Goal: Task Accomplishment & Management: Manage account settings

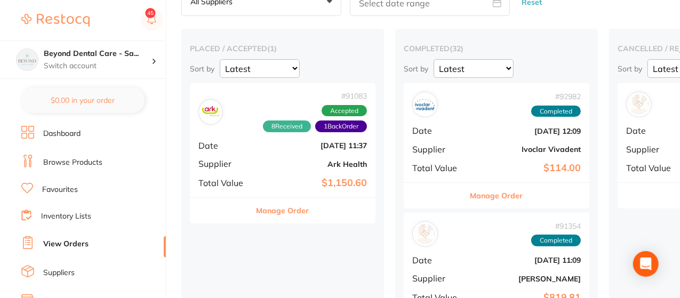
scroll to position [55, 0]
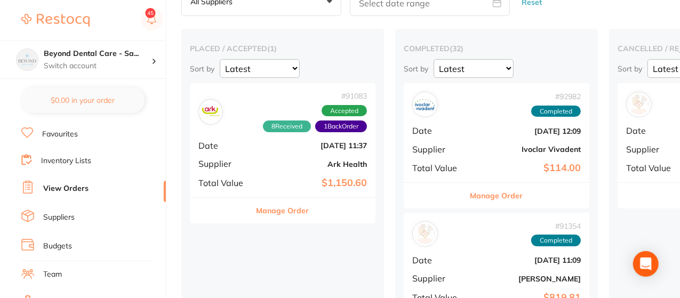
click at [62, 162] on link "Inventory Lists" at bounding box center [66, 161] width 50 height 11
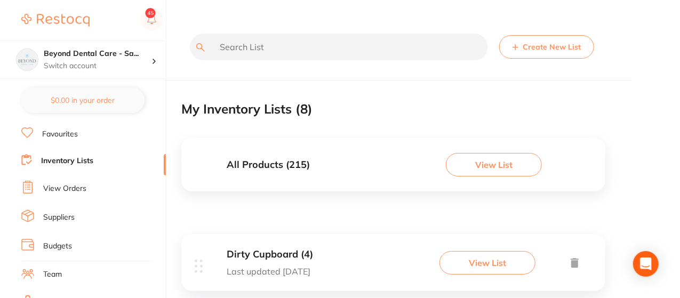
click at [486, 265] on button "View List" at bounding box center [487, 262] width 96 height 23
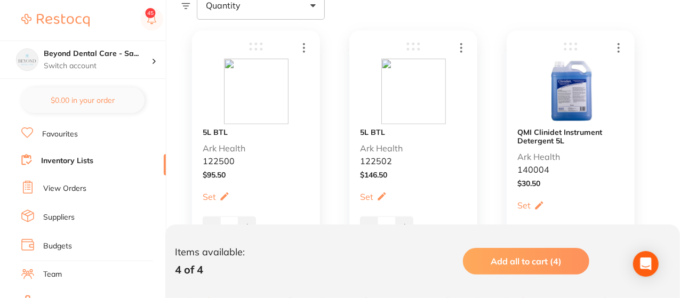
scroll to position [256, 0]
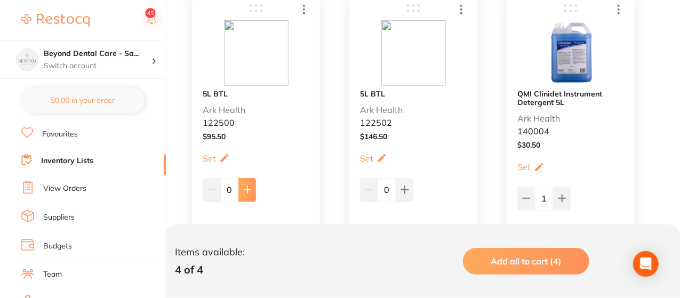
click at [249, 191] on icon at bounding box center [247, 189] width 9 height 9
type input "2"
click at [406, 189] on icon at bounding box center [404, 190] width 7 height 7
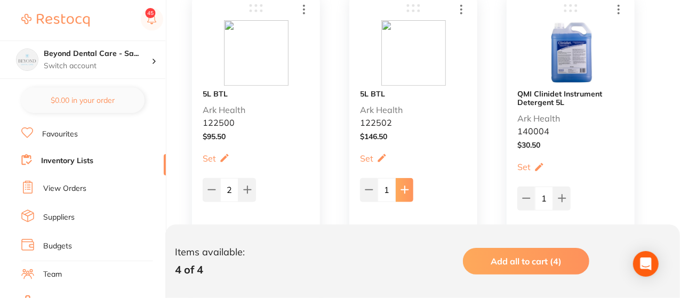
type input "2"
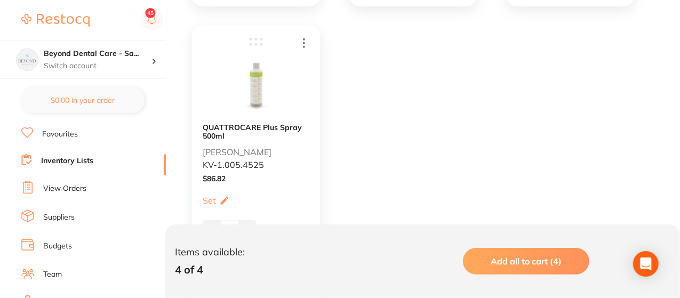
scroll to position [632, 0]
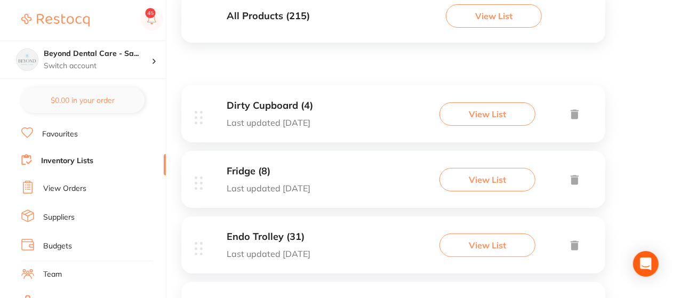
scroll to position [149, 0]
click at [458, 183] on button "View List" at bounding box center [487, 178] width 96 height 23
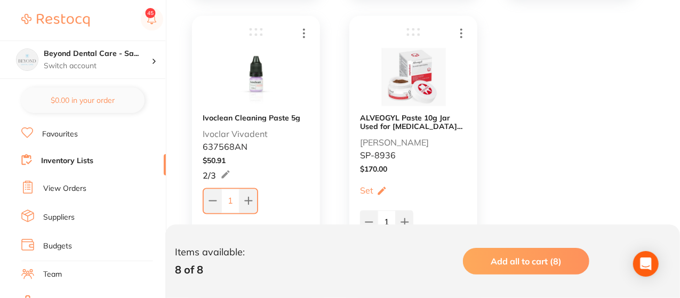
scroll to position [831, 0]
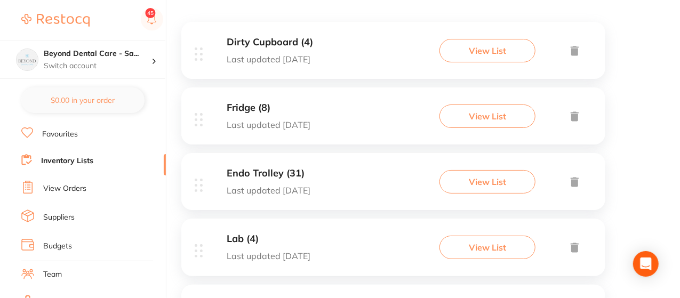
scroll to position [213, 0]
click at [490, 174] on button "View List" at bounding box center [487, 180] width 96 height 23
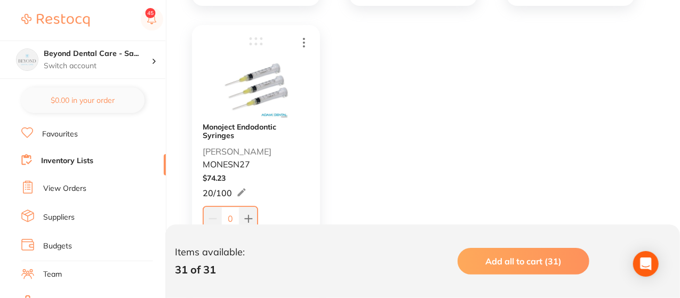
scroll to position [3219, 0]
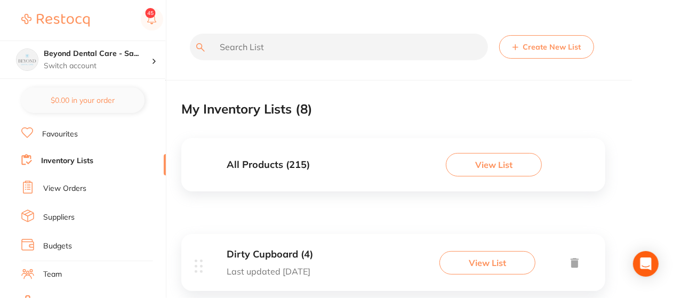
drag, startPoint x: 13, startPoint y: 10, endPoint x: 418, endPoint y: 207, distance: 450.8
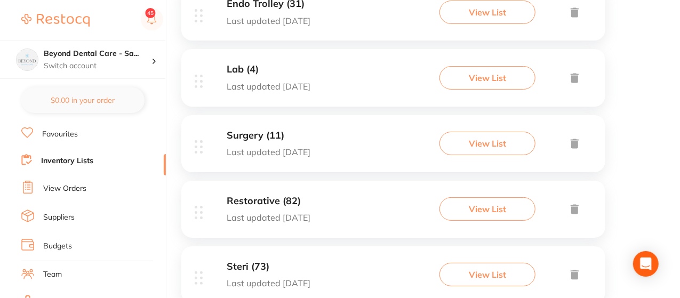
scroll to position [384, 0]
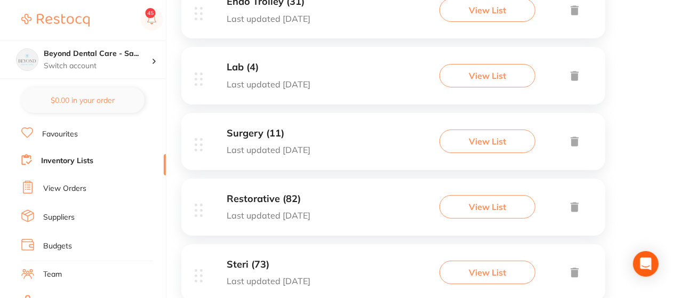
click at [480, 74] on button "View List" at bounding box center [487, 75] width 96 height 23
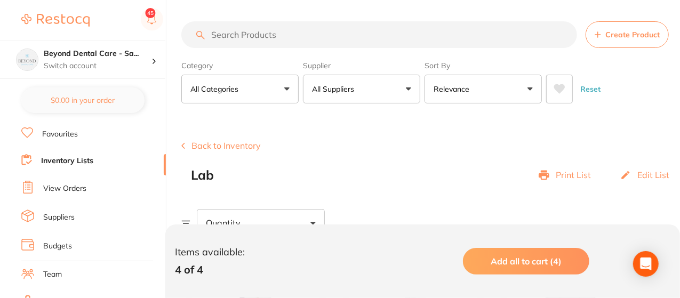
click at [488, 180] on div "Lab Print List Edit List" at bounding box center [435, 175] width 489 height 15
click at [65, 156] on link "Inventory Lists" at bounding box center [67, 161] width 52 height 11
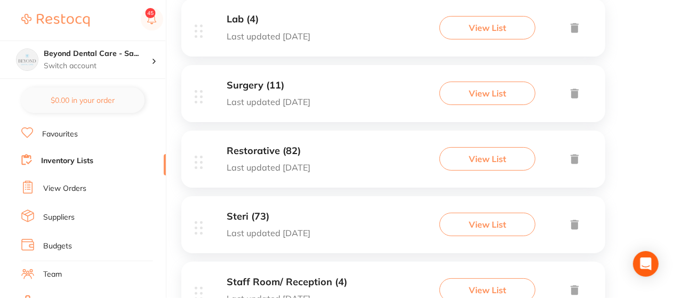
scroll to position [448, 0]
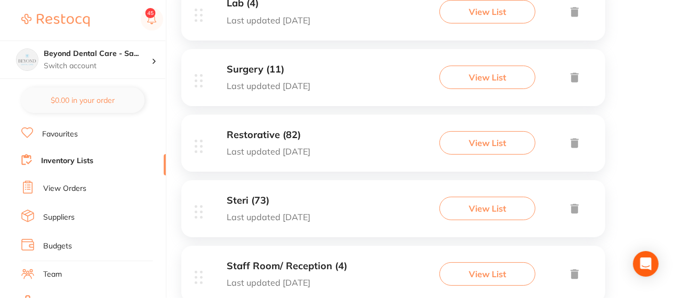
click at [310, 82] on p "Last updated [DATE]" at bounding box center [269, 86] width 84 height 10
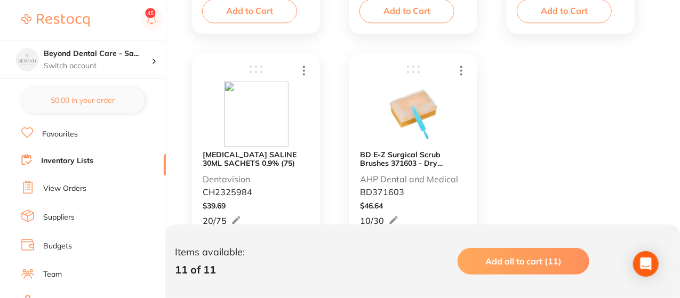
scroll to position [1109, 0]
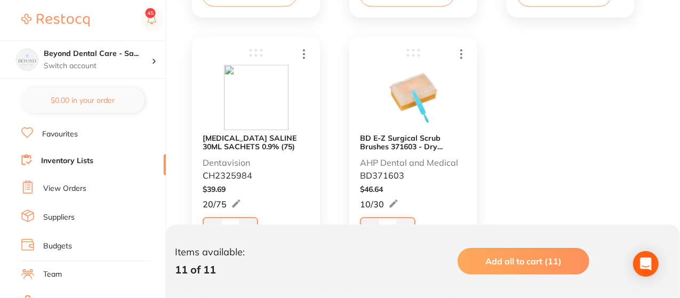
click at [72, 157] on link "Inventory Lists" at bounding box center [67, 161] width 52 height 11
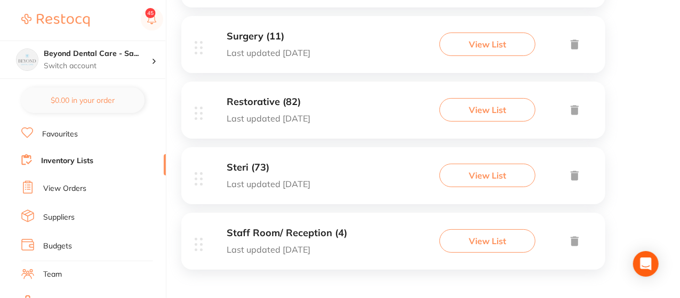
scroll to position [481, 0]
click at [462, 111] on button "View List" at bounding box center [487, 109] width 96 height 23
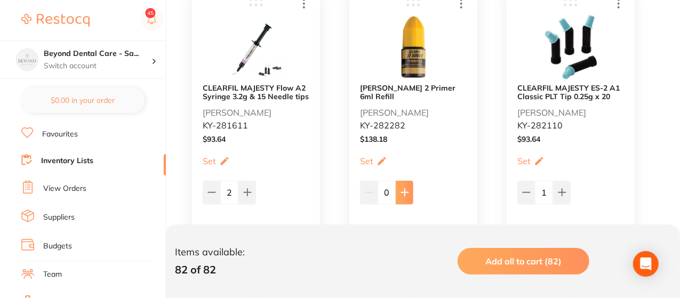
scroll to position [576, 0]
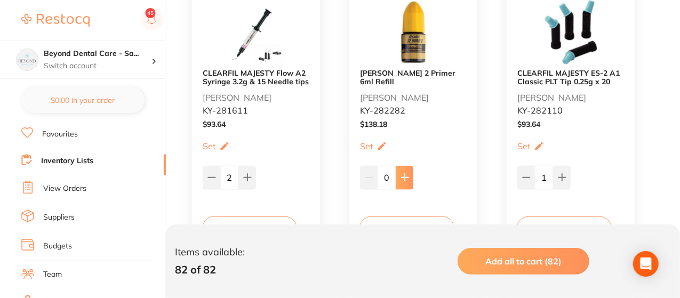
click at [411, 166] on button at bounding box center [404, 177] width 18 height 23
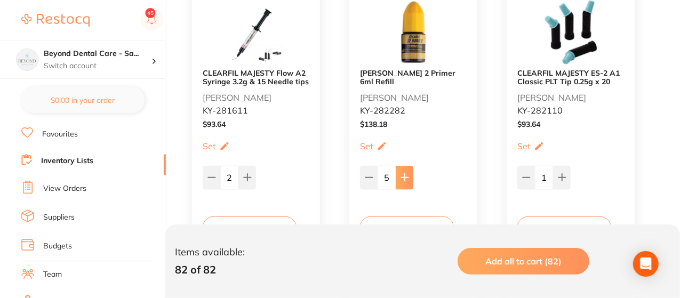
click at [411, 166] on button at bounding box center [404, 177] width 18 height 23
click at [367, 166] on button at bounding box center [369, 177] width 18 height 23
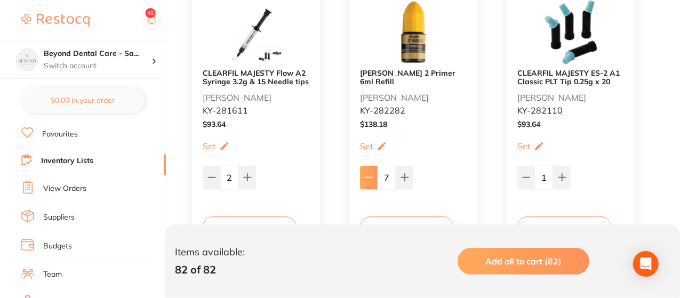
type input "6"
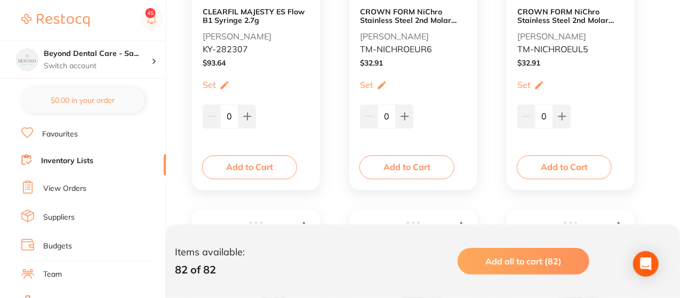
scroll to position [1237, 0]
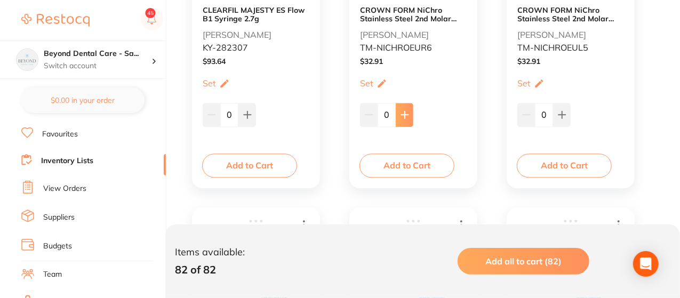
click at [405, 114] on icon at bounding box center [404, 114] width 7 height 7
type input "2"
click at [559, 121] on button at bounding box center [562, 114] width 18 height 23
click at [562, 114] on icon at bounding box center [561, 114] width 7 height 7
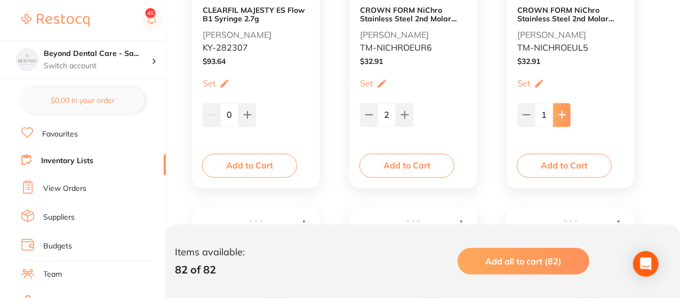
type input "2"
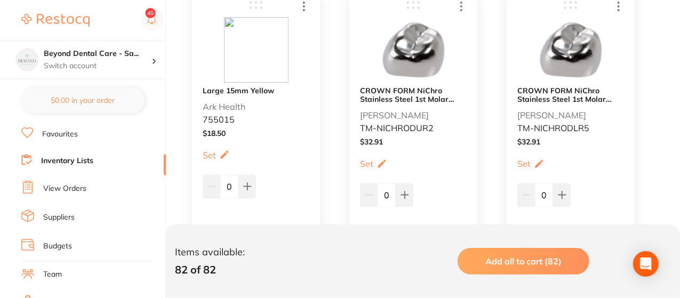
scroll to position [2665, 0]
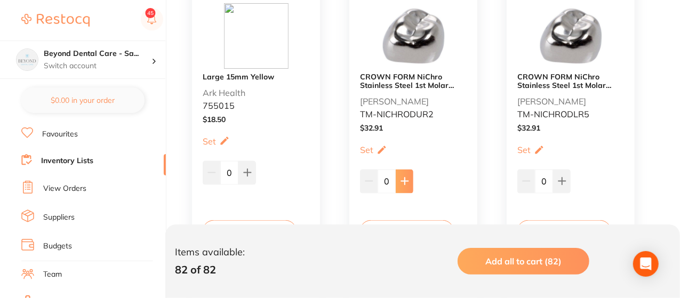
click at [406, 182] on icon at bounding box center [404, 181] width 9 height 9
type input "2"
click at [564, 177] on icon at bounding box center [562, 181] width 9 height 9
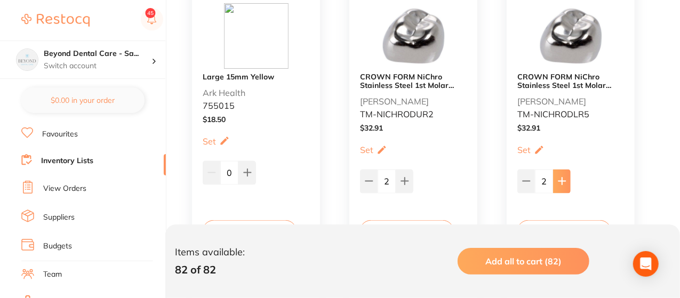
click at [564, 177] on icon at bounding box center [562, 181] width 9 height 9
click at [523, 182] on icon at bounding box center [526, 181] width 9 height 9
type input "2"
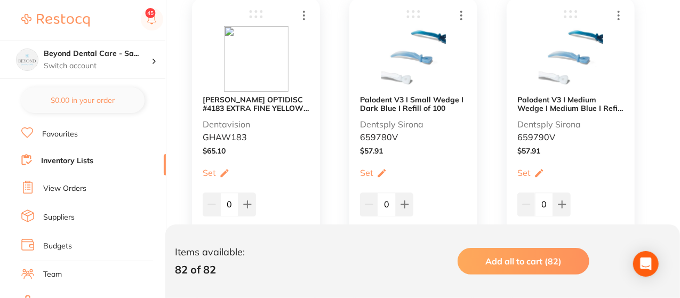
scroll to position [3241, 0]
click at [252, 206] on button at bounding box center [247, 203] width 18 height 23
type input "1"
click at [401, 205] on icon at bounding box center [404, 203] width 9 height 9
type input "1"
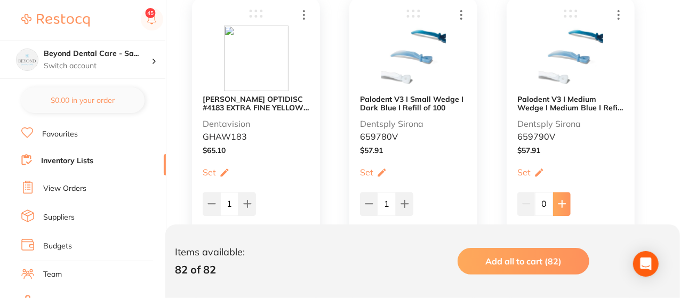
click at [558, 194] on button at bounding box center [562, 203] width 18 height 23
type input "1"
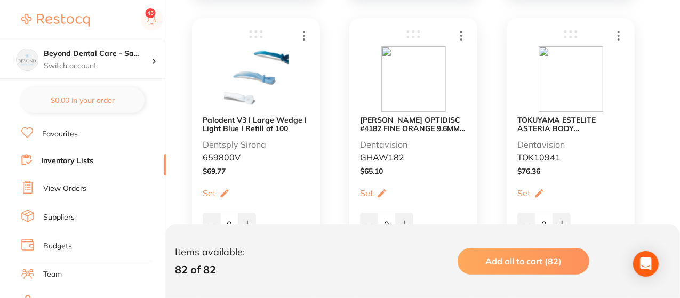
scroll to position [3539, 0]
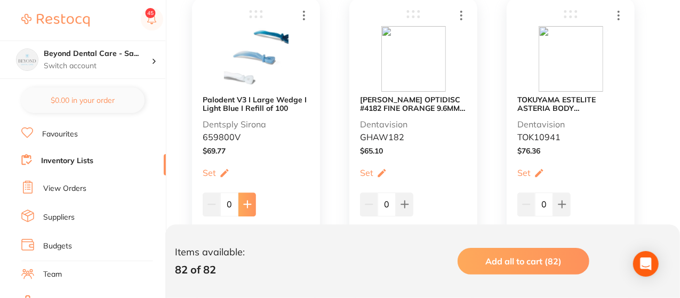
click at [242, 209] on button at bounding box center [247, 203] width 18 height 23
type input "1"
click at [406, 206] on icon at bounding box center [404, 204] width 9 height 9
type input "1"
click at [559, 200] on icon at bounding box center [562, 204] width 9 height 9
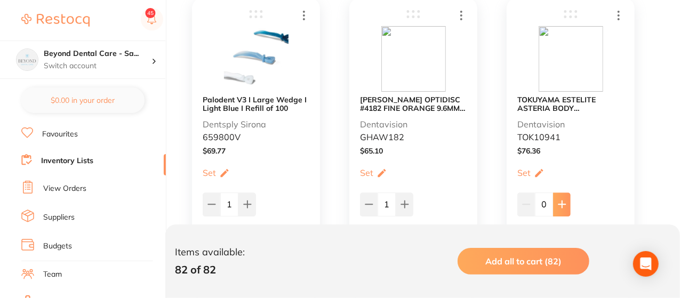
type input "1"
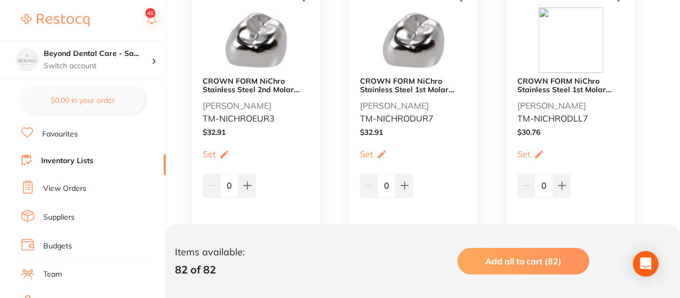
scroll to position [3859, 0]
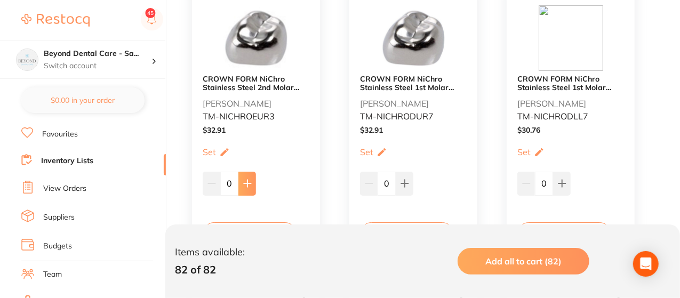
click at [244, 179] on icon at bounding box center [247, 183] width 9 height 9
click at [246, 180] on icon at bounding box center [247, 183] width 7 height 7
type input "2"
click at [407, 176] on button at bounding box center [404, 183] width 18 height 23
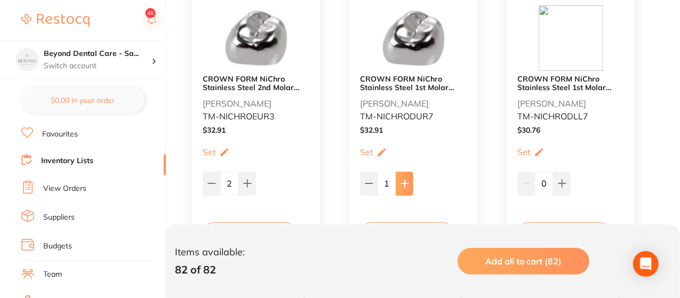
type input "2"
click at [555, 180] on button at bounding box center [562, 183] width 18 height 23
type input "2"
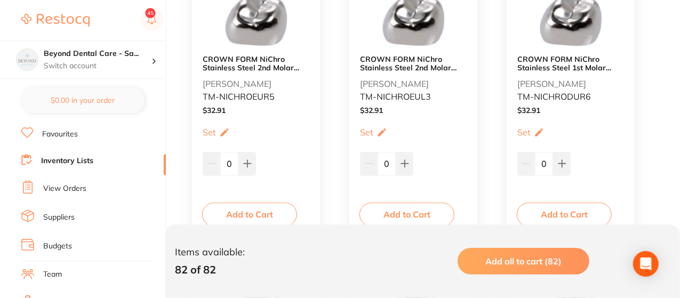
scroll to position [4200, 0]
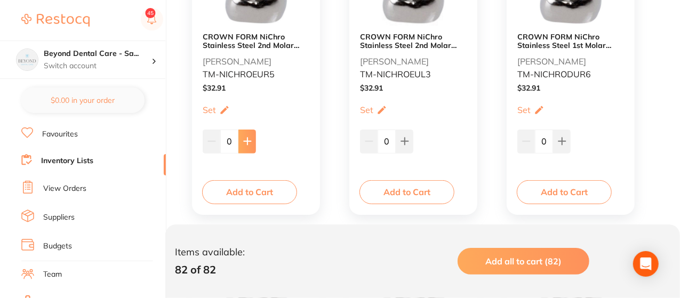
click at [244, 133] on button at bounding box center [247, 141] width 18 height 23
click at [247, 143] on icon at bounding box center [247, 141] width 9 height 9
type input "2"
click at [413, 141] on button at bounding box center [404, 141] width 18 height 23
click at [401, 135] on button at bounding box center [404, 141] width 18 height 23
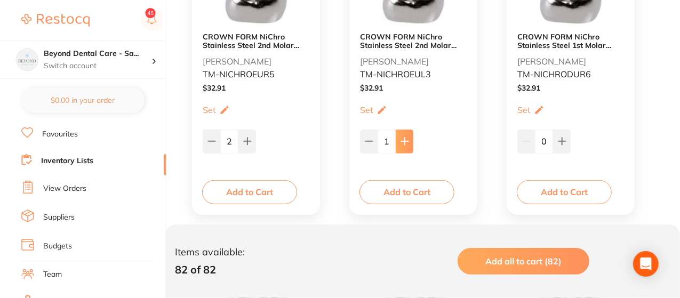
type input "2"
click at [565, 136] on button at bounding box center [562, 141] width 18 height 23
type input "2"
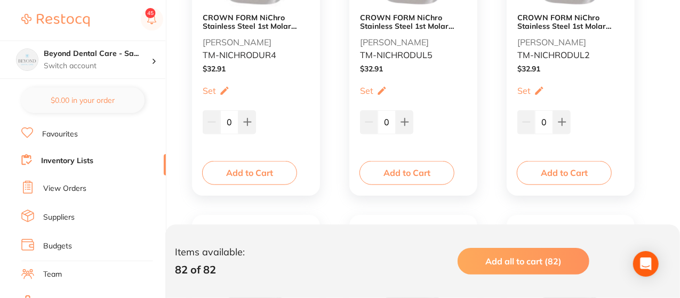
scroll to position [4520, 0]
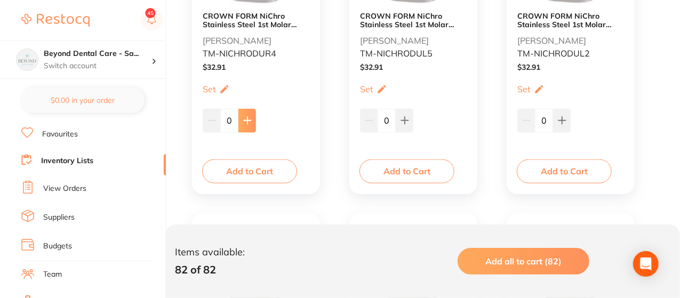
click at [244, 127] on button at bounding box center [247, 120] width 18 height 23
type input "2"
click at [399, 115] on button at bounding box center [404, 120] width 18 height 23
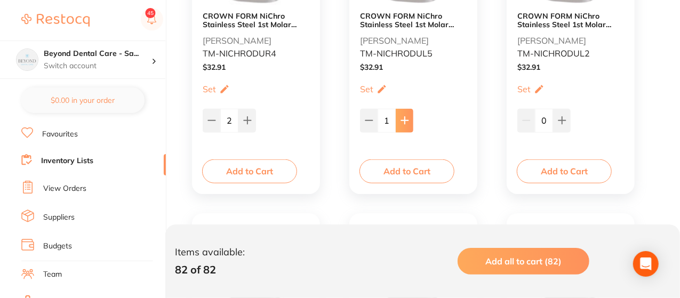
type input "2"
click at [566, 116] on button at bounding box center [562, 120] width 18 height 23
type input "2"
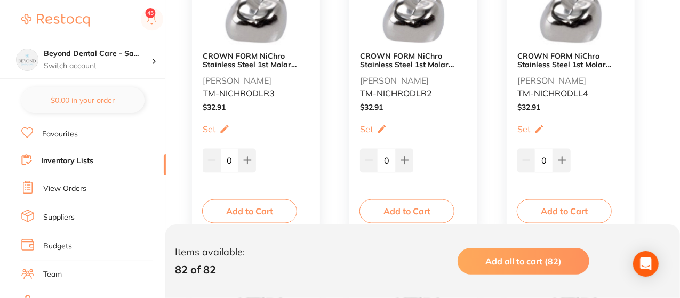
scroll to position [4797, 0]
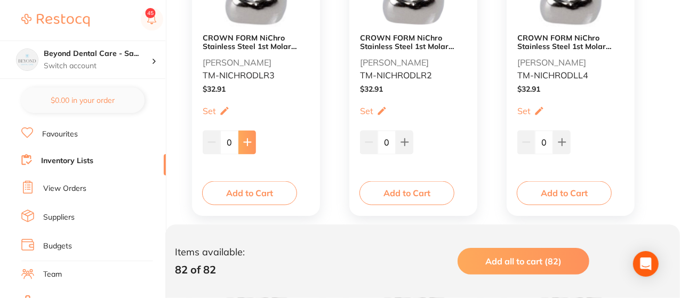
click at [249, 139] on icon at bounding box center [247, 142] width 9 height 9
type input "2"
click at [410, 135] on button at bounding box center [404, 142] width 18 height 23
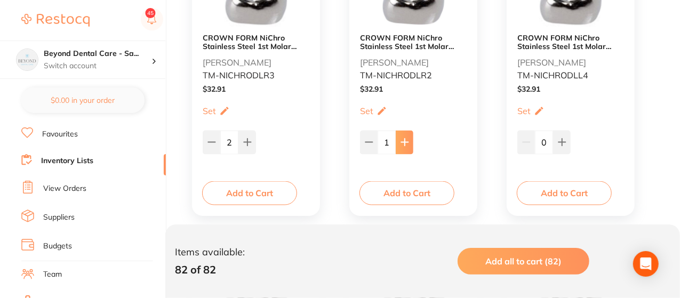
type input "2"
click at [564, 135] on button at bounding box center [562, 142] width 18 height 23
type input "2"
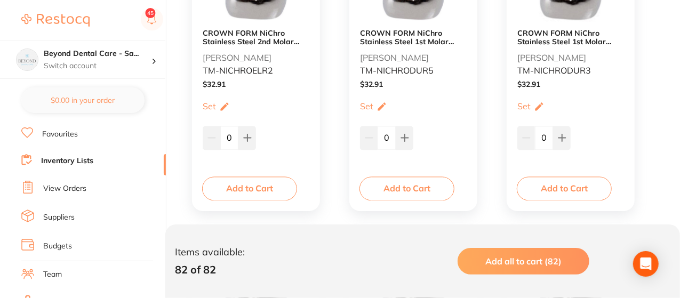
scroll to position [5117, 0]
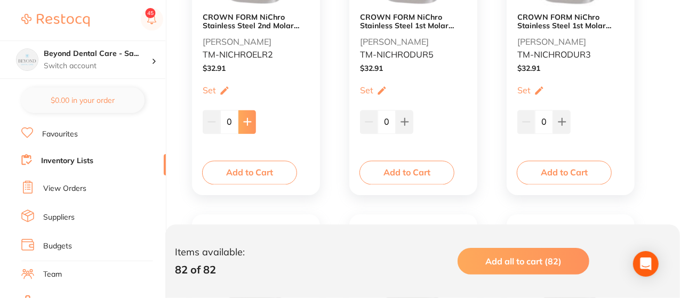
click at [251, 117] on icon at bounding box center [247, 121] width 9 height 9
type input "2"
click at [407, 115] on button at bounding box center [404, 121] width 18 height 23
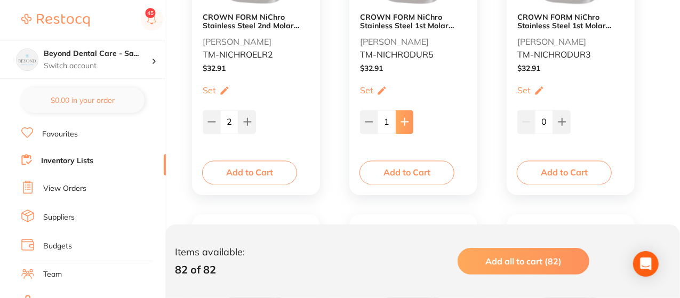
type input "2"
click at [559, 112] on button at bounding box center [562, 121] width 18 height 23
type input "2"
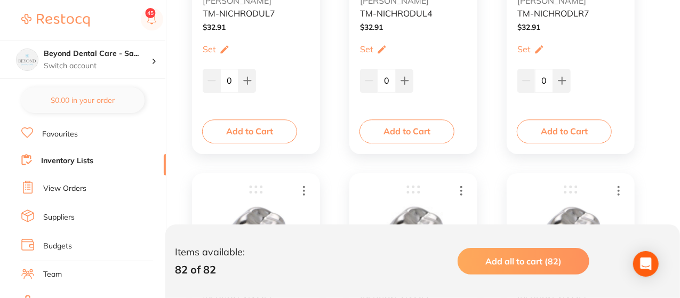
scroll to position [5458, 0]
click at [253, 72] on button at bounding box center [247, 79] width 18 height 23
type input "2"
click at [400, 77] on icon at bounding box center [404, 79] width 9 height 9
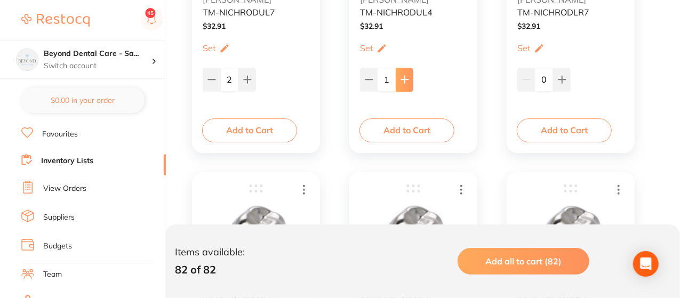
click at [400, 77] on icon at bounding box center [404, 79] width 9 height 9
type input "2"
click at [559, 75] on icon at bounding box center [562, 79] width 9 height 9
type input "1"
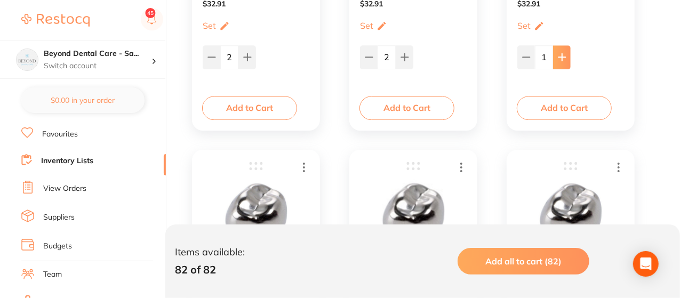
scroll to position [5479, 0]
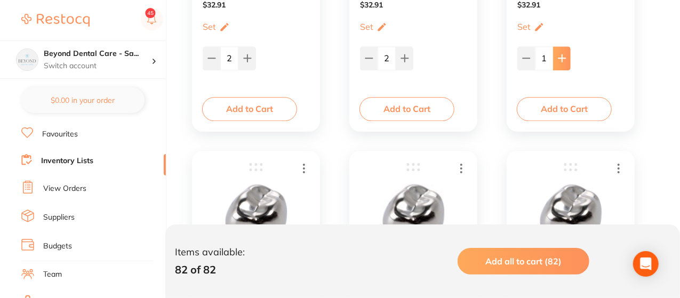
click at [567, 53] on button at bounding box center [562, 57] width 18 height 23
type input "2"
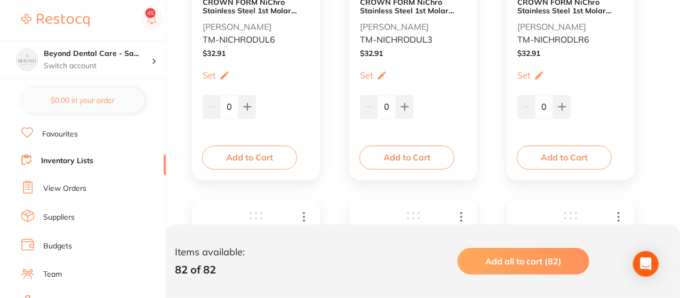
scroll to position [5735, 0]
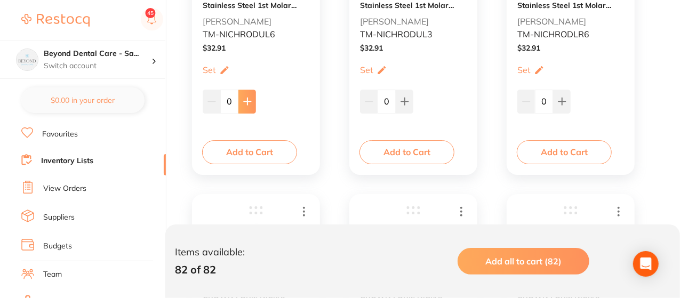
click at [238, 96] on button at bounding box center [247, 101] width 18 height 23
type input "2"
click at [406, 95] on button at bounding box center [404, 101] width 18 height 23
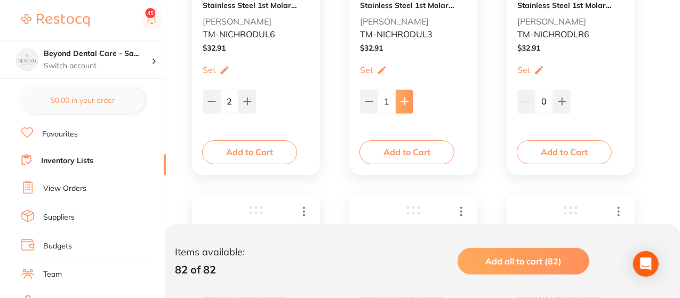
type input "2"
click at [559, 100] on icon at bounding box center [561, 101] width 7 height 7
type input "2"
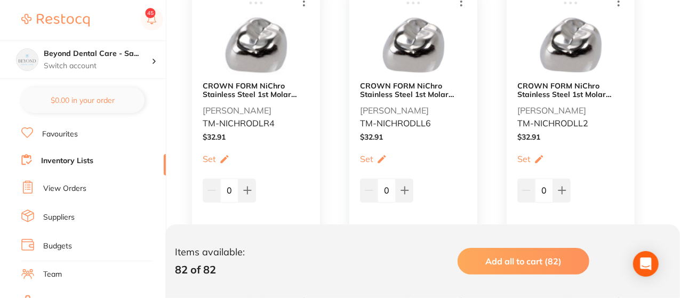
scroll to position [5970, 0]
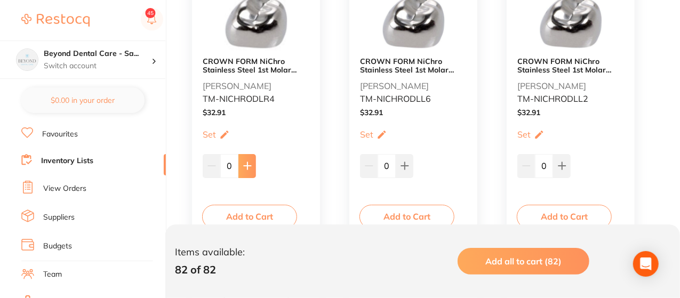
click at [251, 165] on icon at bounding box center [247, 166] width 7 height 7
type input "2"
click at [408, 173] on button at bounding box center [404, 165] width 18 height 23
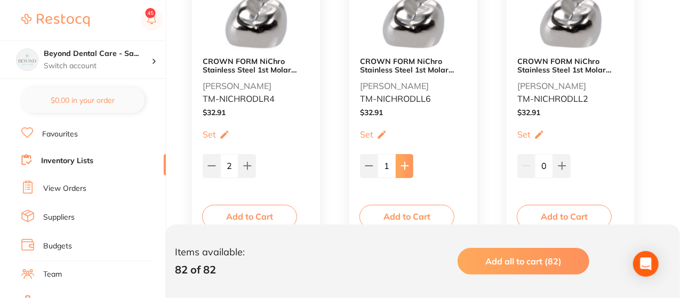
type input "2"
click at [564, 162] on icon at bounding box center [562, 166] width 9 height 9
type input "2"
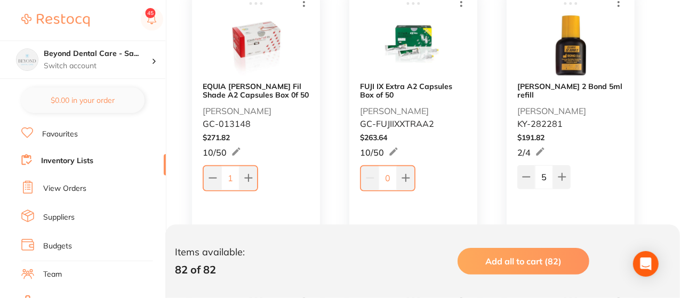
scroll to position [6545, 0]
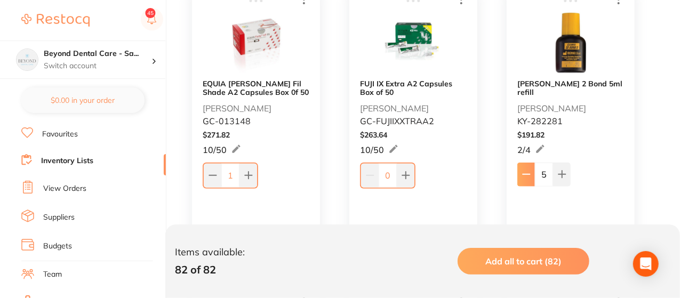
click at [529, 170] on icon at bounding box center [526, 174] width 9 height 9
type input "4"
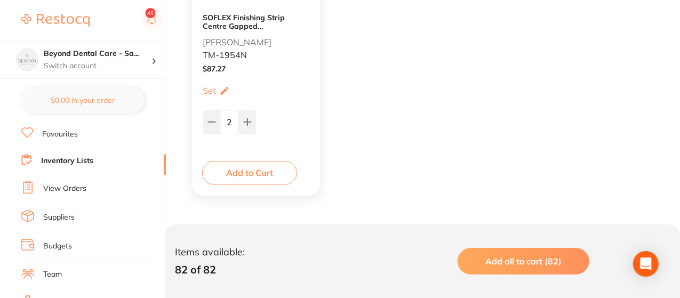
scroll to position [8407, 0]
click at [86, 160] on link "Inventory Lists" at bounding box center [67, 161] width 52 height 11
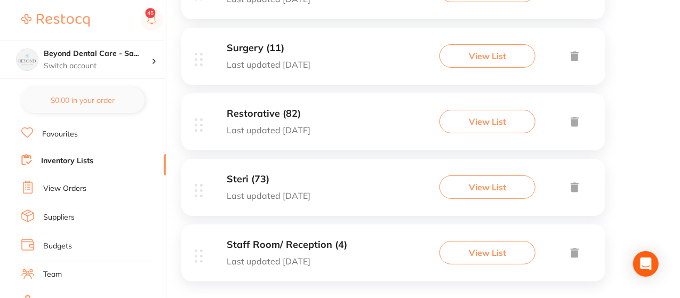
scroll to position [481, 0]
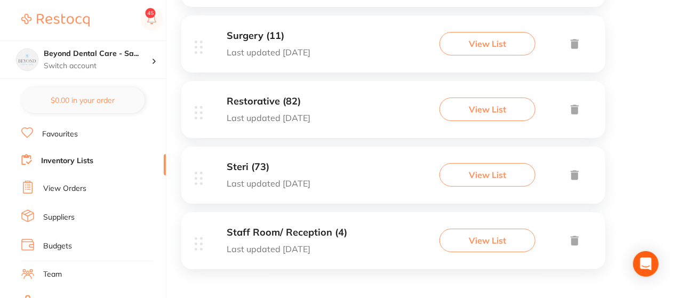
click at [461, 170] on button "View List" at bounding box center [487, 174] width 96 height 23
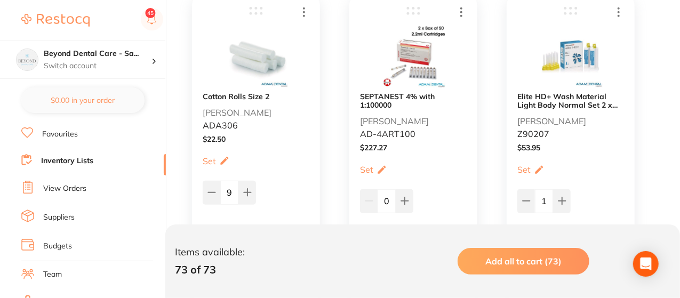
scroll to position [256, 0]
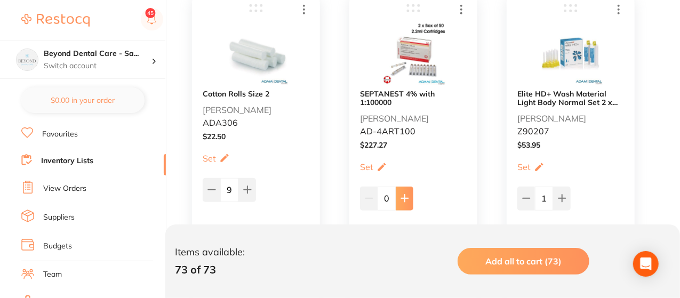
click at [406, 196] on icon at bounding box center [404, 198] width 9 height 9
click at [406, 197] on icon at bounding box center [404, 198] width 7 height 7
type input "2"
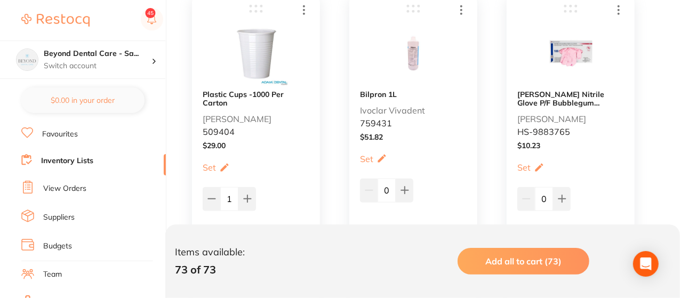
scroll to position [576, 0]
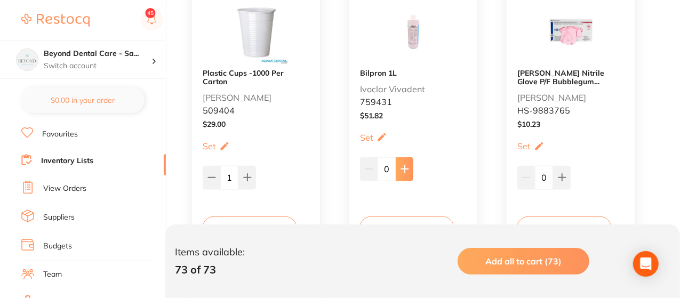
click at [409, 160] on button at bounding box center [404, 168] width 18 height 23
type input "2"
click at [562, 177] on icon at bounding box center [561, 177] width 7 height 7
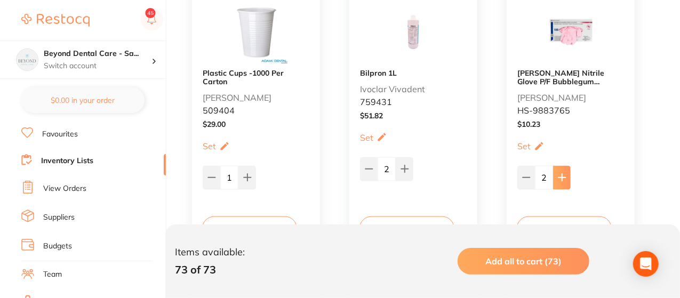
click at [562, 177] on icon at bounding box center [561, 177] width 7 height 7
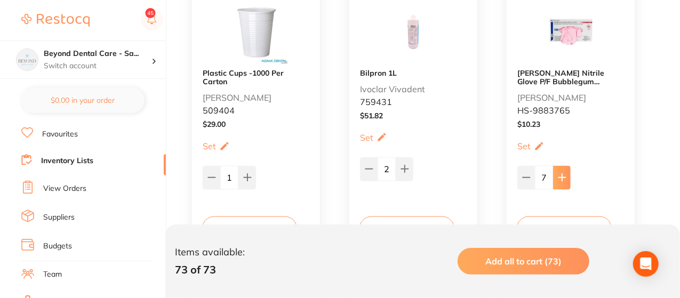
click at [562, 177] on icon at bounding box center [561, 177] width 7 height 7
type input "8"
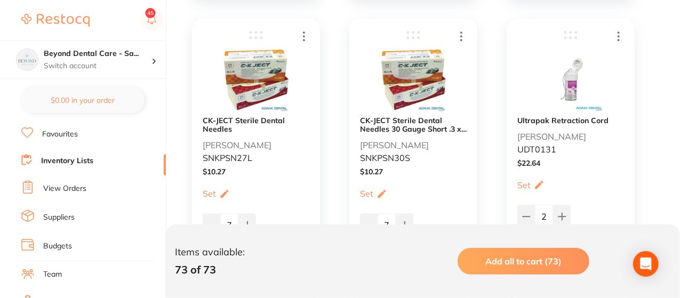
scroll to position [1450, 0]
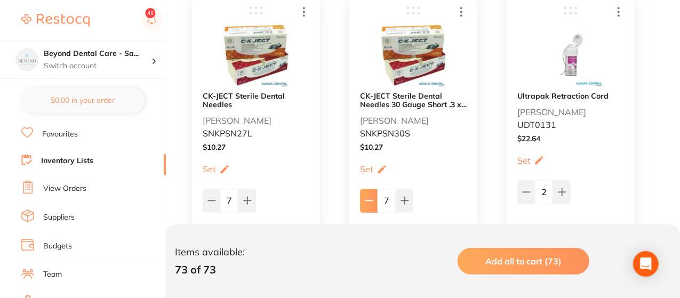
click at [369, 200] on icon at bounding box center [369, 200] width 9 height 9
type input "6"
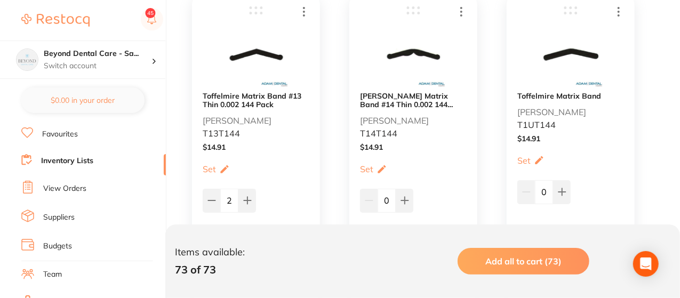
scroll to position [2047, 0]
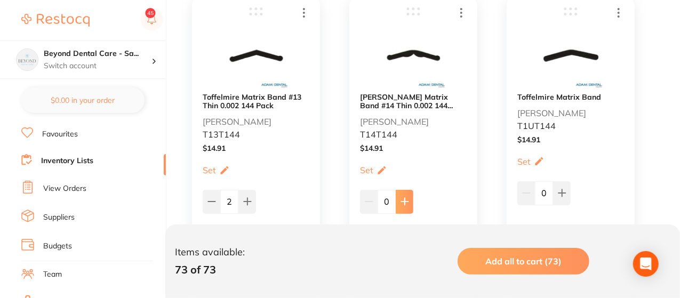
click at [405, 198] on icon at bounding box center [404, 201] width 9 height 9
type input "1"
click at [561, 195] on icon at bounding box center [562, 193] width 9 height 9
type input "1"
click at [211, 201] on icon at bounding box center [211, 201] width 9 height 9
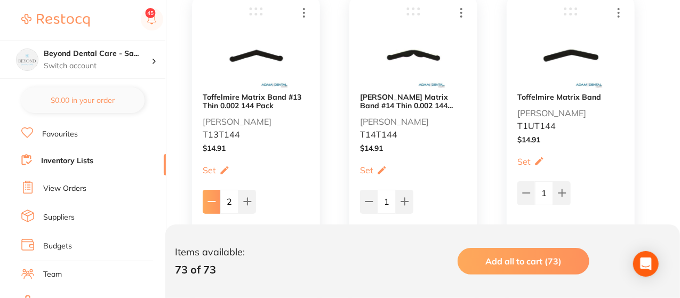
type input "1"
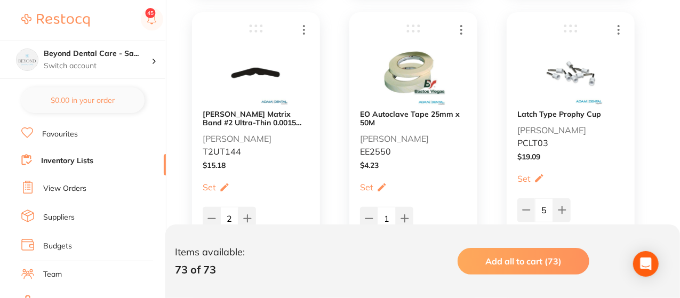
scroll to position [2345, 0]
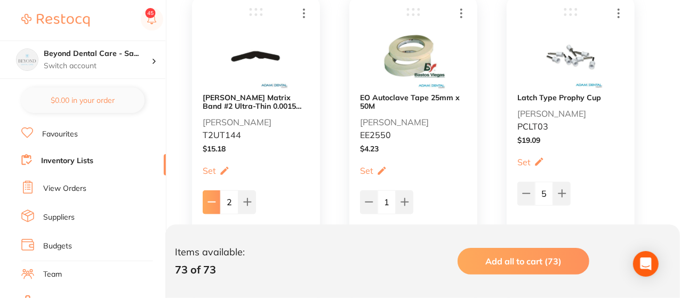
click at [212, 198] on icon at bounding box center [211, 202] width 9 height 9
type input "1"
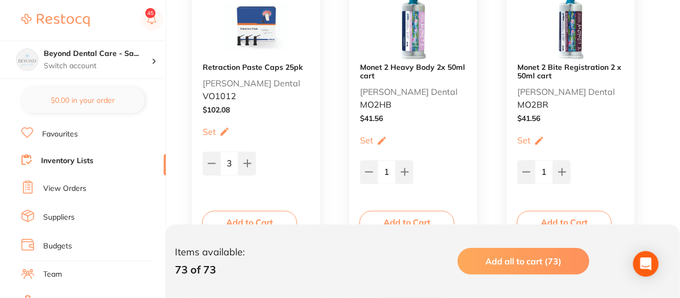
scroll to position [5074, 0]
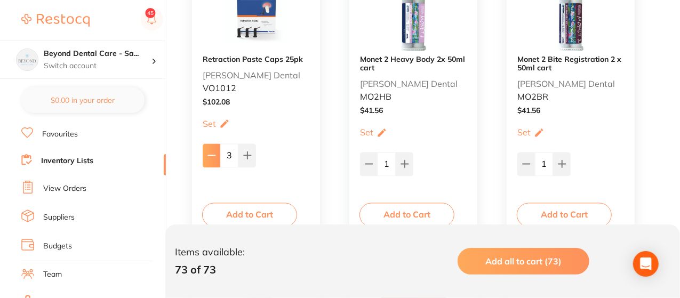
click at [207, 158] on icon at bounding box center [211, 155] width 9 height 9
type input "2"
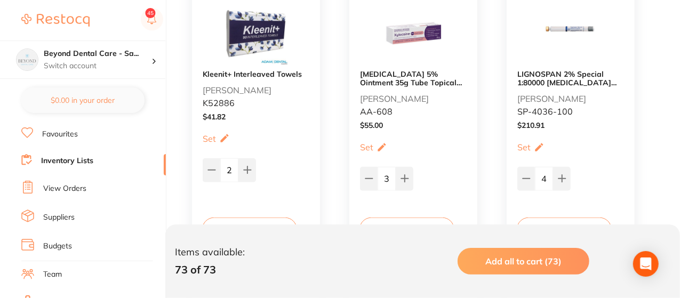
scroll to position [6567, 0]
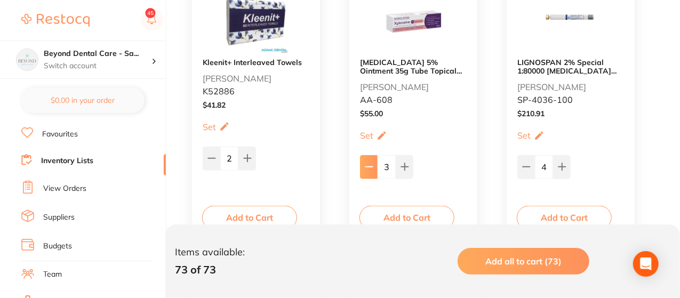
click at [367, 167] on icon at bounding box center [368, 167] width 7 height 0
type input "1"
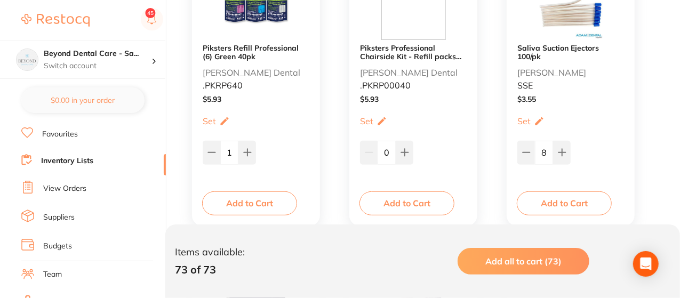
scroll to position [6268, 0]
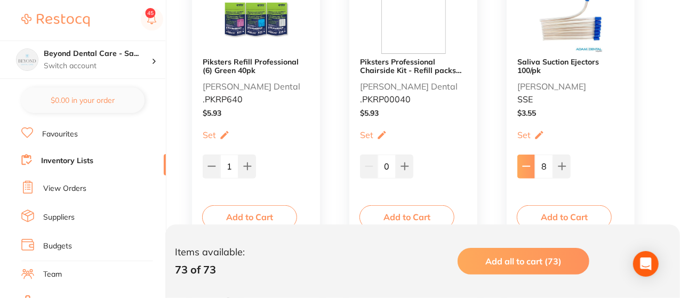
click at [526, 166] on icon at bounding box center [525, 166] width 7 height 0
type input "7"
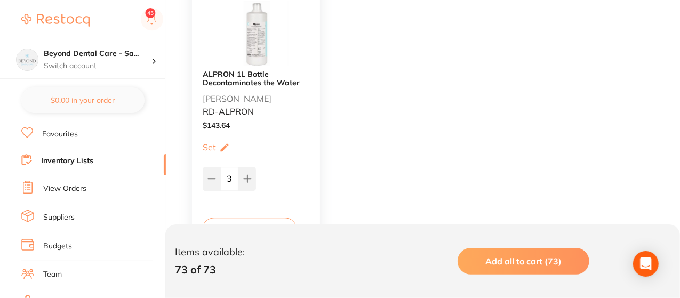
scroll to position [7462, 0]
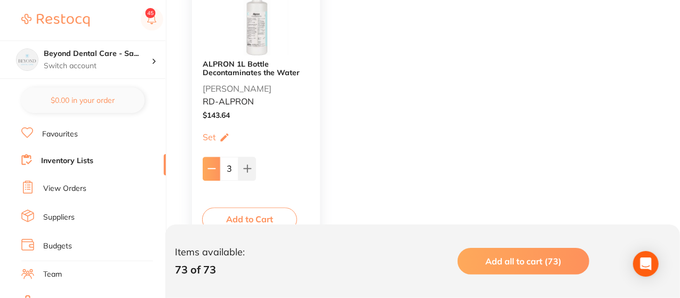
click at [214, 172] on icon at bounding box center [211, 168] width 9 height 9
type input "2"
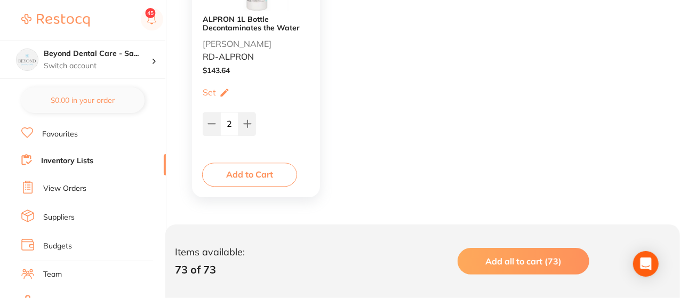
scroll to position [7510, 0]
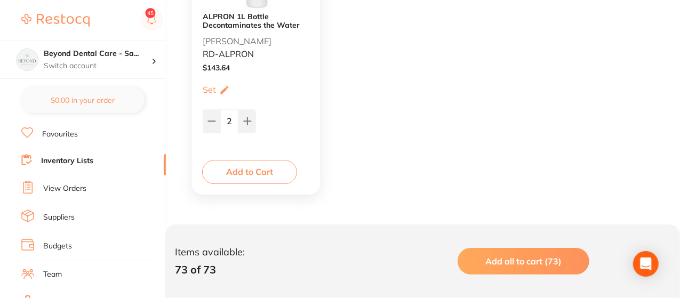
click at [62, 158] on link "Inventory Lists" at bounding box center [67, 161] width 52 height 11
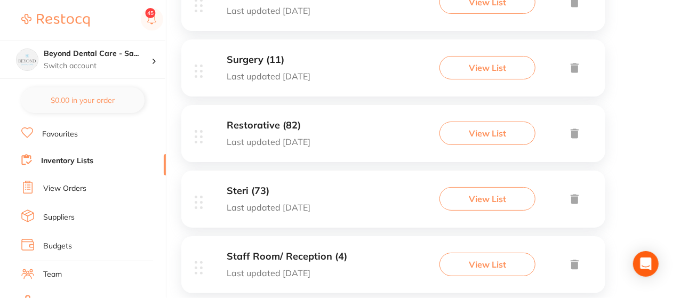
scroll to position [481, 0]
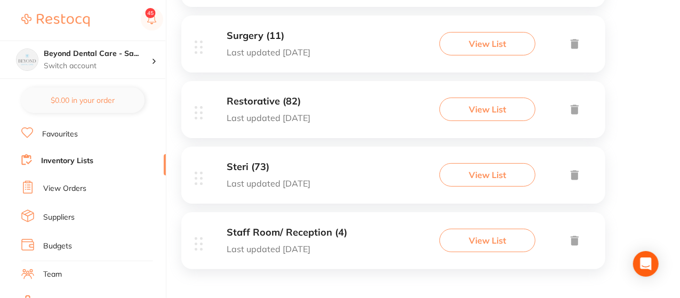
click at [463, 232] on button "View List" at bounding box center [487, 240] width 96 height 23
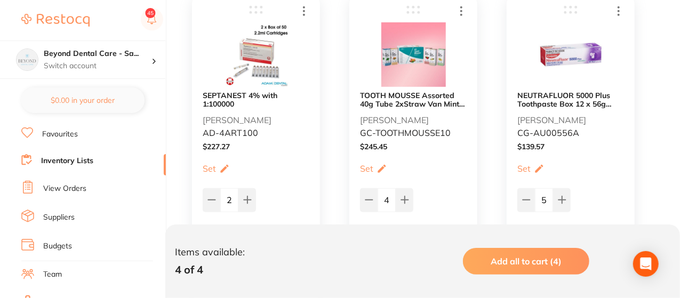
scroll to position [256, 0]
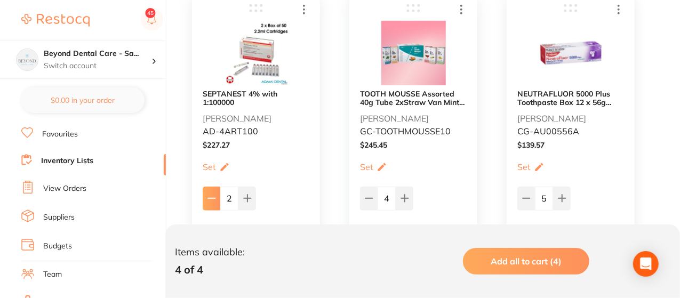
click at [209, 199] on icon at bounding box center [211, 198] width 9 height 9
type input "1"
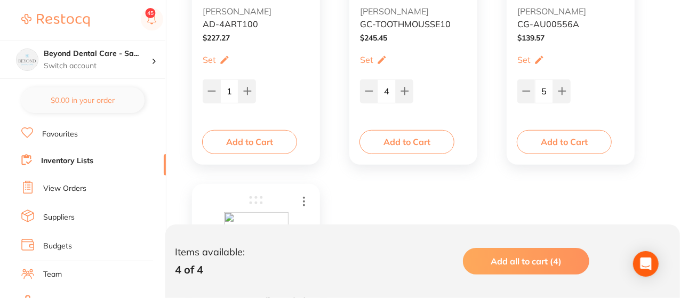
scroll to position [362, 0]
click at [318, 105] on div "SEPTANEST 4% with 1:100000 [PERSON_NAME] AD-4ART100 $ 227.27 Set Set Min / Max …" at bounding box center [256, 25] width 128 height 280
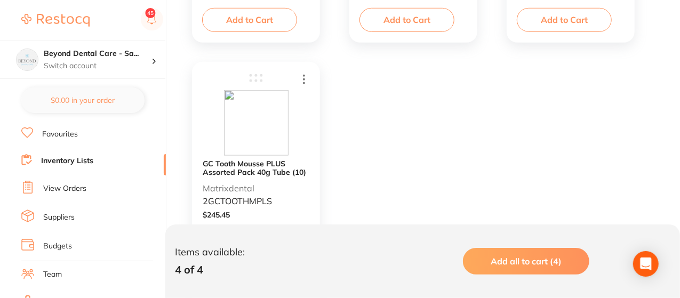
scroll to position [490, 0]
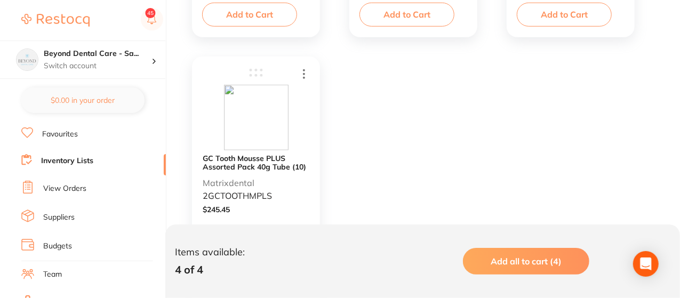
click at [318, 105] on div "GC Tooth Mousse PLUS Assorted Pack 40g Tube (10) Matrixdental 2GCTOOTHMPLS $ 24…" at bounding box center [256, 196] width 128 height 280
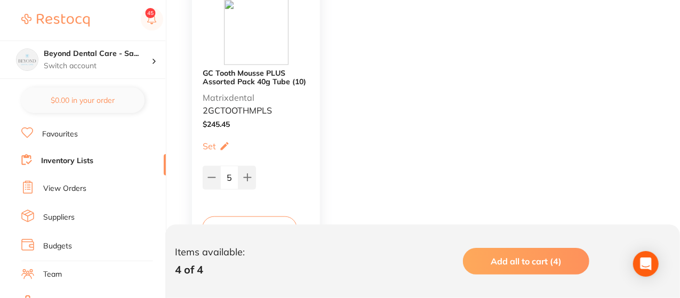
scroll to position [554, 0]
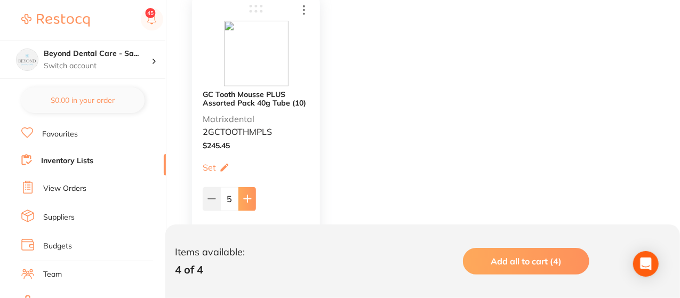
click at [253, 192] on button at bounding box center [247, 198] width 18 height 23
type input "6"
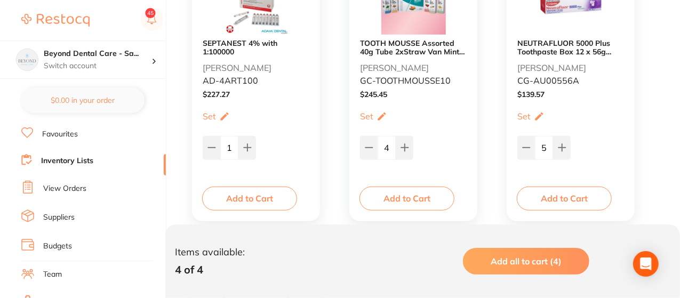
scroll to position [298, 0]
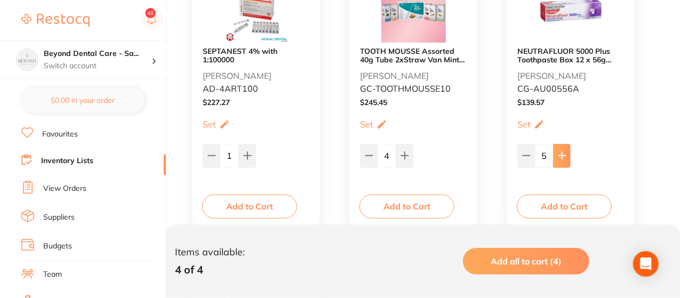
click at [564, 151] on icon at bounding box center [562, 155] width 9 height 9
type input "6"
click at [50, 17] on img at bounding box center [55, 20] width 68 height 13
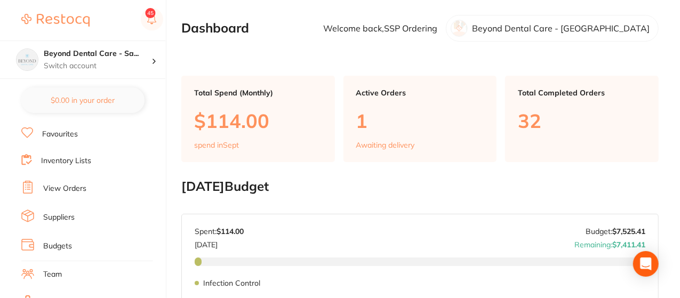
click at [87, 154] on li "Inventory Lists" at bounding box center [93, 161] width 144 height 14
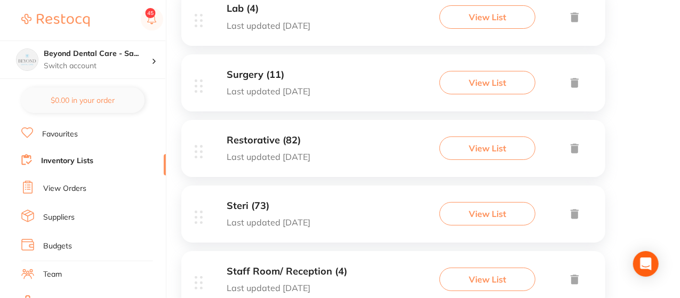
scroll to position [448, 0]
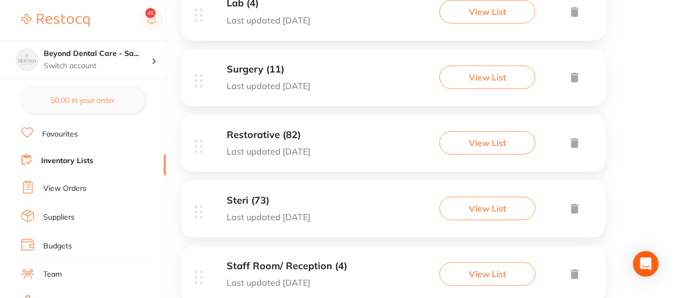
click at [468, 205] on button "View List" at bounding box center [487, 208] width 96 height 23
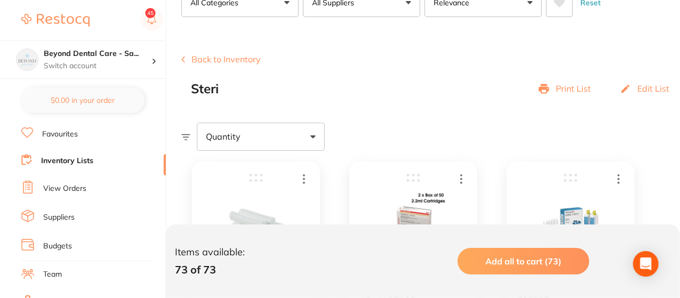
scroll to position [69, 0]
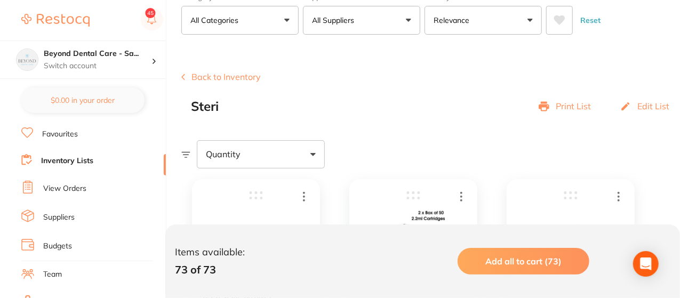
click at [71, 157] on link "Inventory Lists" at bounding box center [67, 161] width 52 height 11
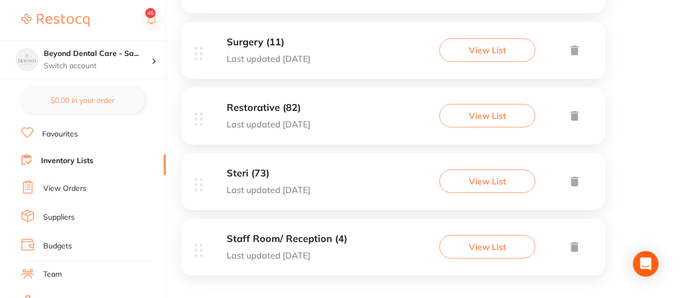
scroll to position [481, 0]
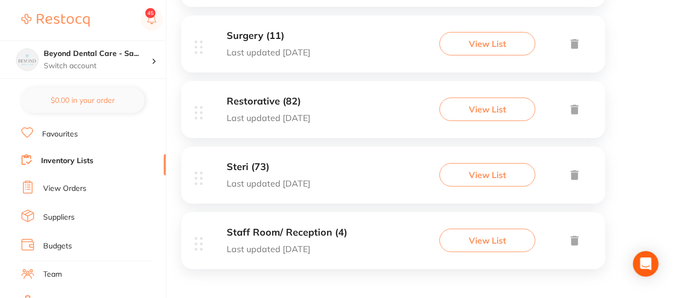
click at [484, 108] on button "View List" at bounding box center [487, 109] width 96 height 23
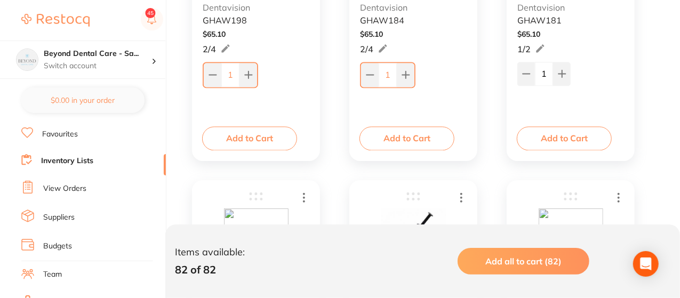
scroll to position [7191, 0]
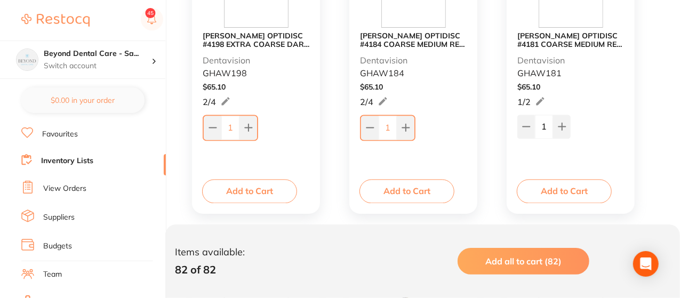
click at [85, 159] on link "Inventory Lists" at bounding box center [67, 161] width 52 height 11
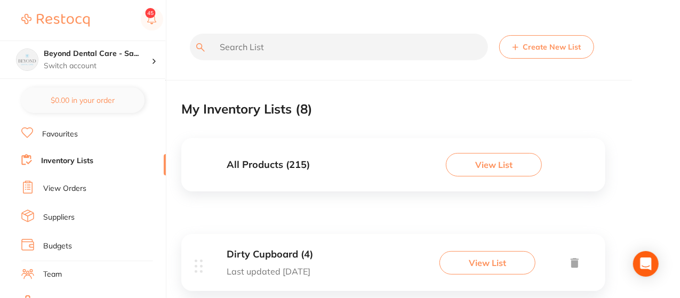
click at [207, 42] on input "text" at bounding box center [339, 47] width 298 height 27
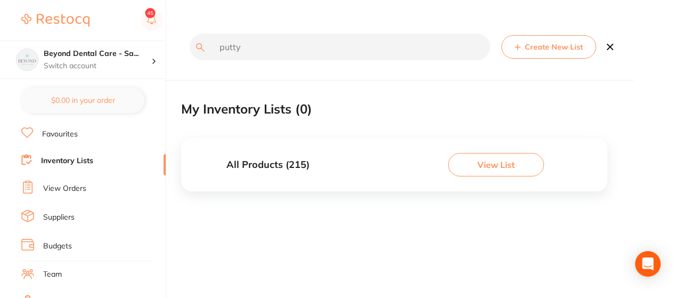
type input "putty"
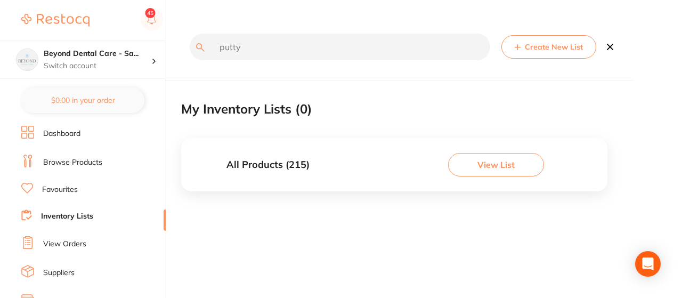
scroll to position [55, 0]
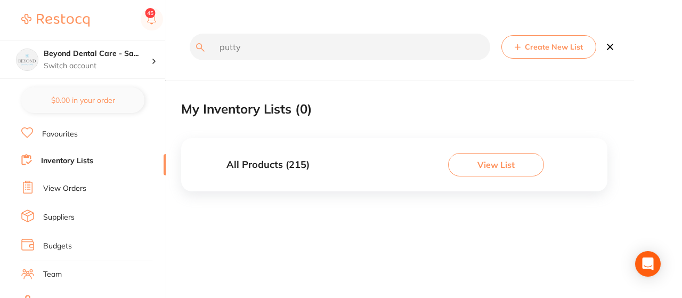
click at [496, 154] on button "View List" at bounding box center [496, 164] width 96 height 23
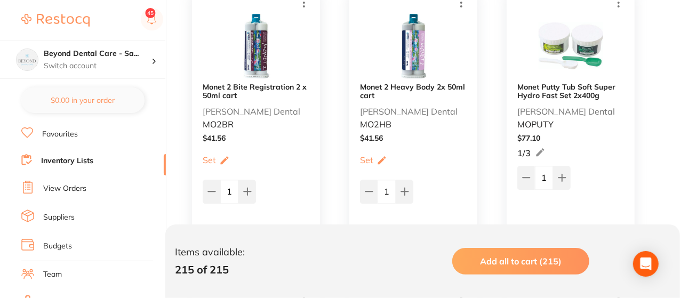
scroll to position [17578, 0]
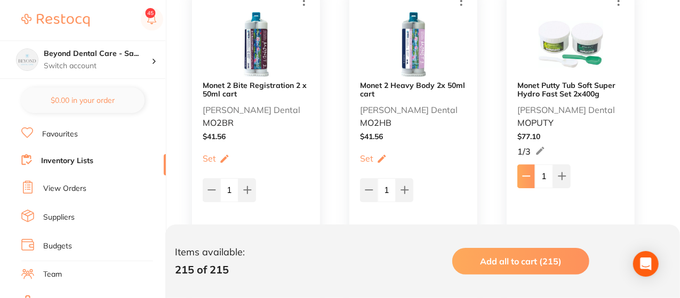
click at [523, 176] on icon at bounding box center [526, 176] width 9 height 9
type input "0"
